Goal: Obtain resource: Download file/media

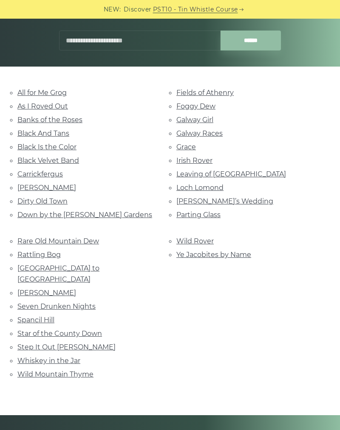
scroll to position [127, 0]
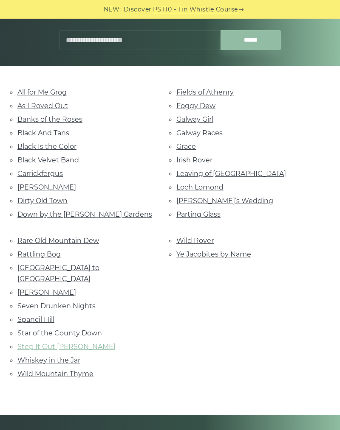
click at [71, 343] on link "Step It Out [PERSON_NAME]" at bounding box center [66, 347] width 98 height 8
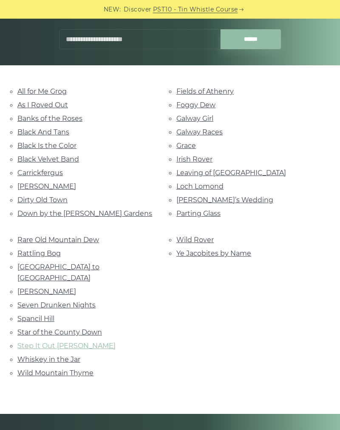
scroll to position [138, 0]
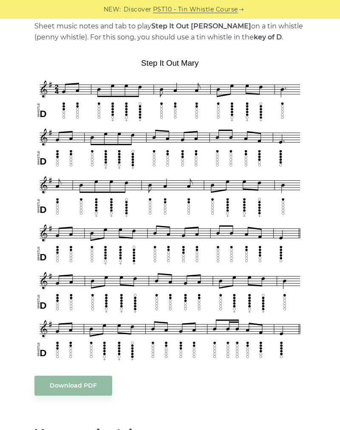
scroll to position [193, 0]
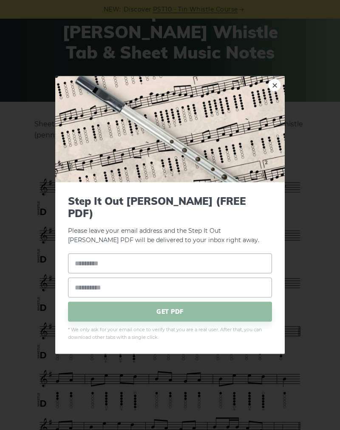
scroll to position [0, 0]
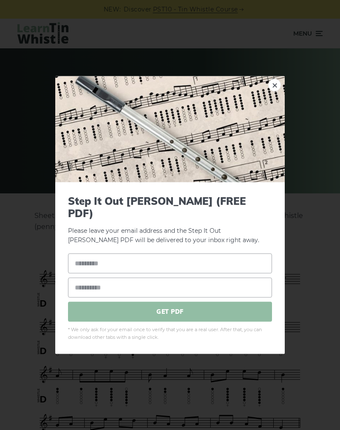
click at [209, 306] on span "GET PDF" at bounding box center [170, 312] width 204 height 20
